Goal: Transaction & Acquisition: Register for event/course

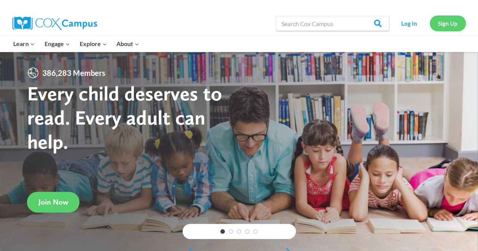
click at [442, 24] on link "Sign Up" at bounding box center [448, 22] width 36 height 15
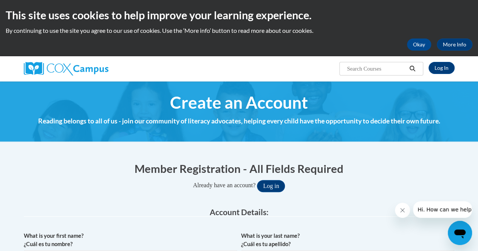
click at [476, 33] on div "This site uses cookies to help improve your learning experience. By continuing …" at bounding box center [239, 28] width 478 height 56
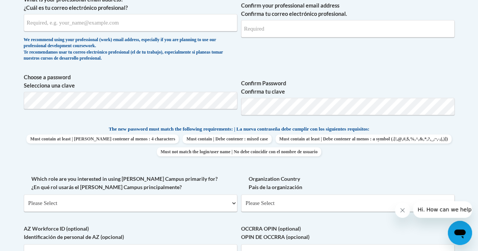
scroll to position [337, 0]
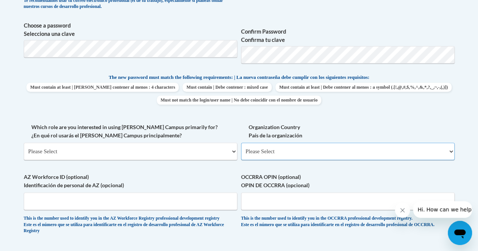
click at [450, 155] on select "Please Select United States | Estados Unidos Outside of the United States | Fue…" at bounding box center [348, 151] width 214 height 17
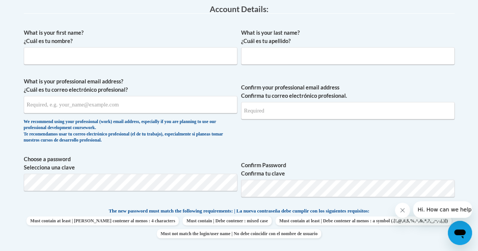
scroll to position [0, 0]
